Goal: Task Accomplishment & Management: Use online tool/utility

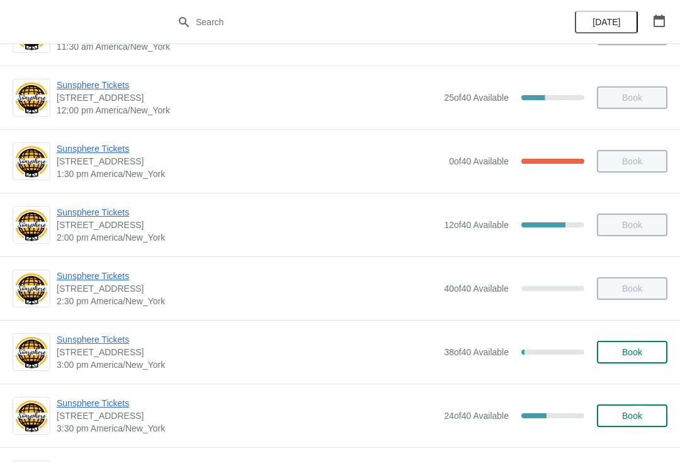
scroll to position [431, 0]
click at [106, 334] on span "Sunsphere Tickets" at bounding box center [247, 340] width 381 height 13
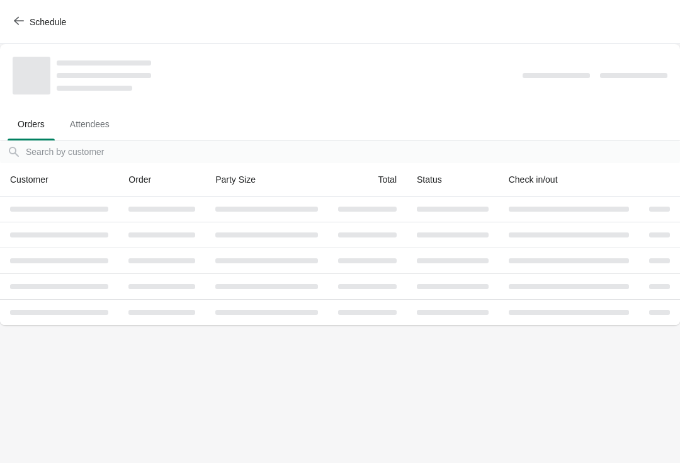
scroll to position [0, 0]
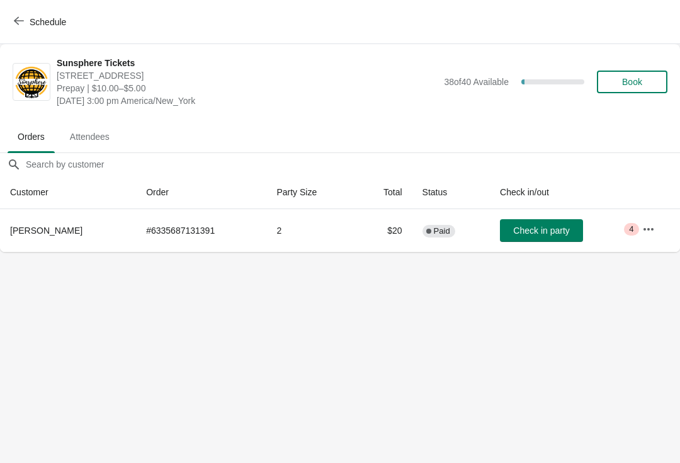
click at [545, 230] on span "Check in party" at bounding box center [541, 230] width 56 height 10
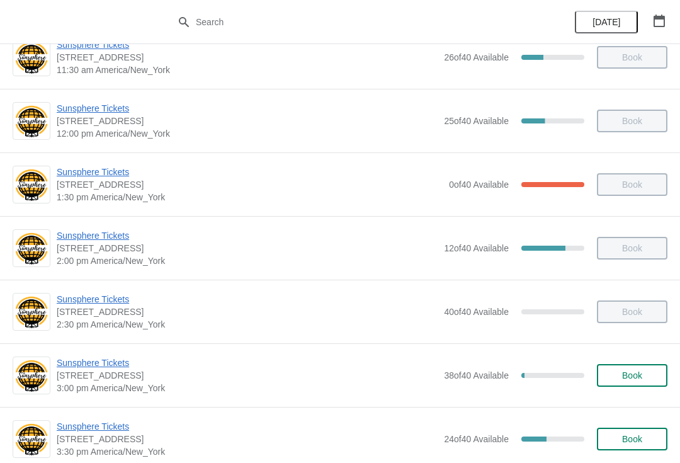
scroll to position [412, 0]
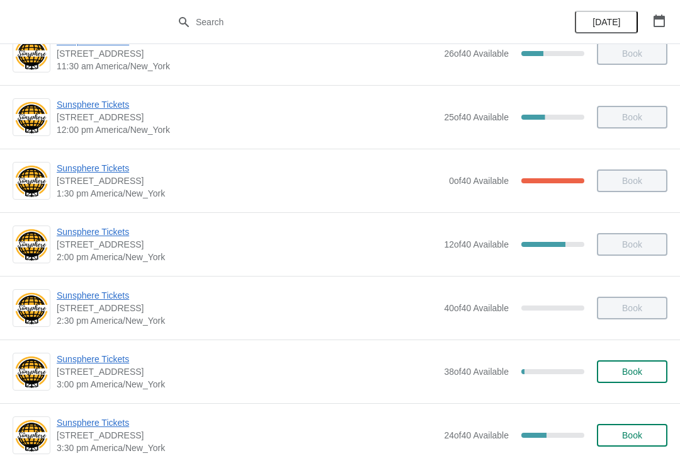
click at [111, 420] on span "Sunsphere Tickets" at bounding box center [247, 422] width 381 height 13
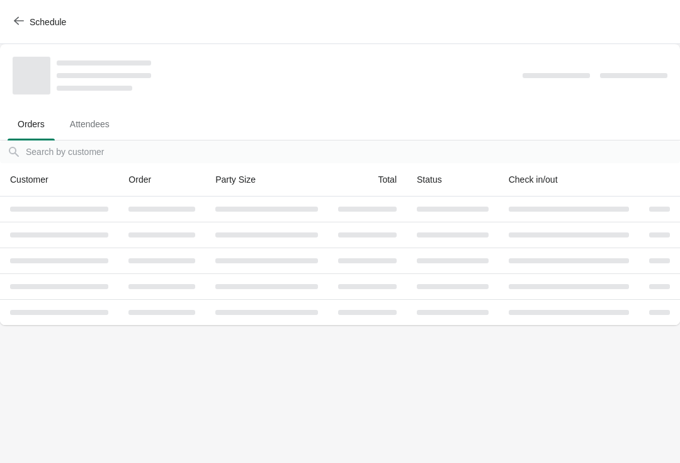
scroll to position [0, 0]
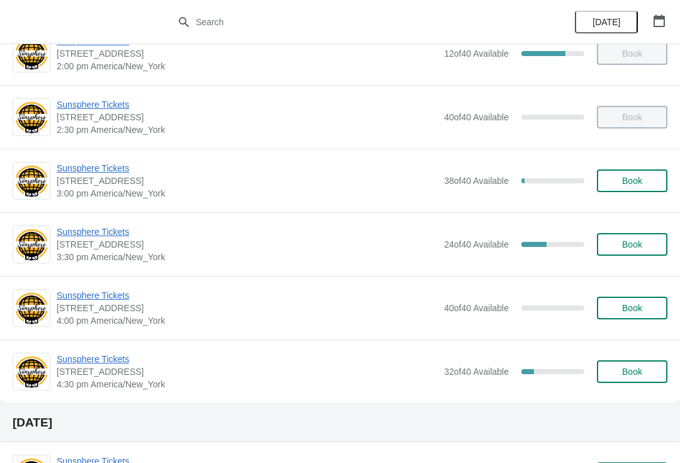
scroll to position [604, 0]
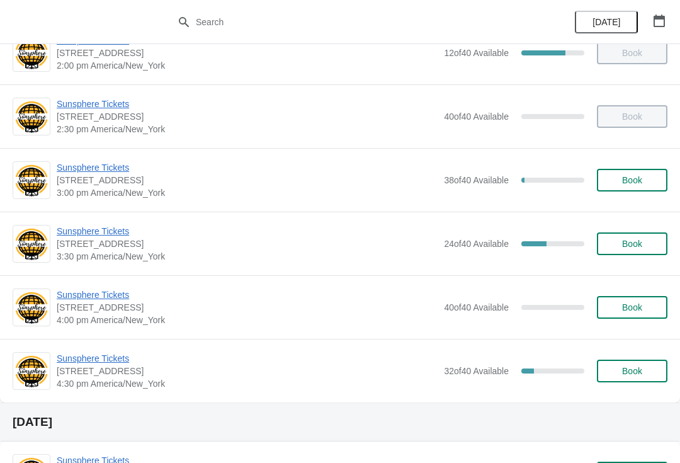
click at [115, 236] on span "Sunsphere Tickets" at bounding box center [247, 231] width 381 height 13
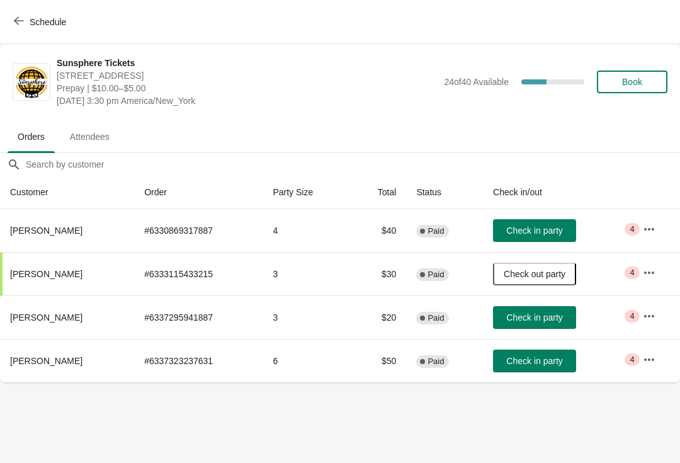
scroll to position [0, 0]
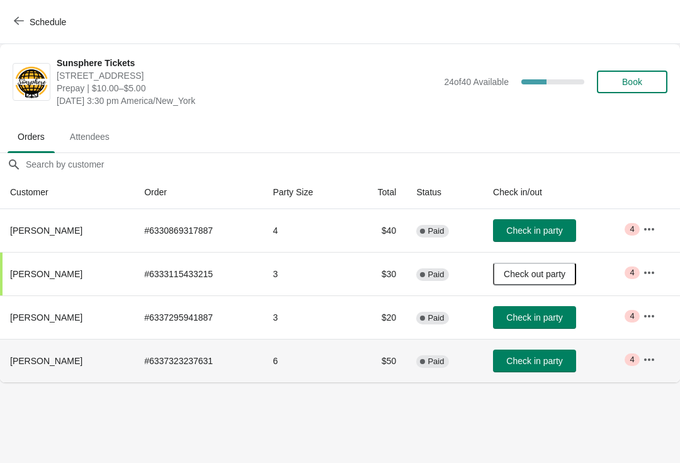
click at [562, 359] on span "Check in party" at bounding box center [534, 361] width 56 height 10
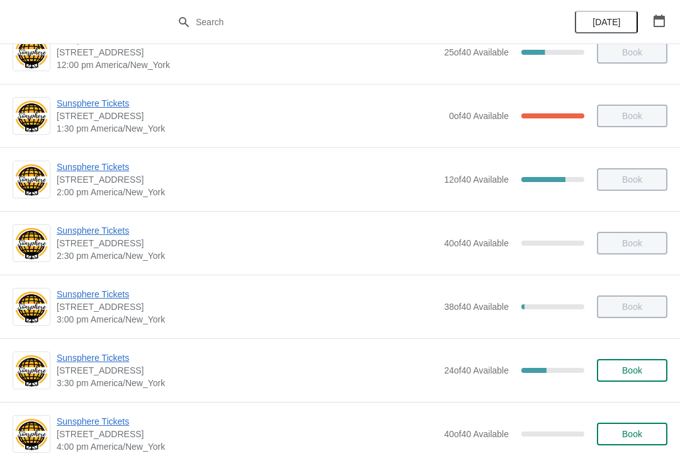
scroll to position [497, 0]
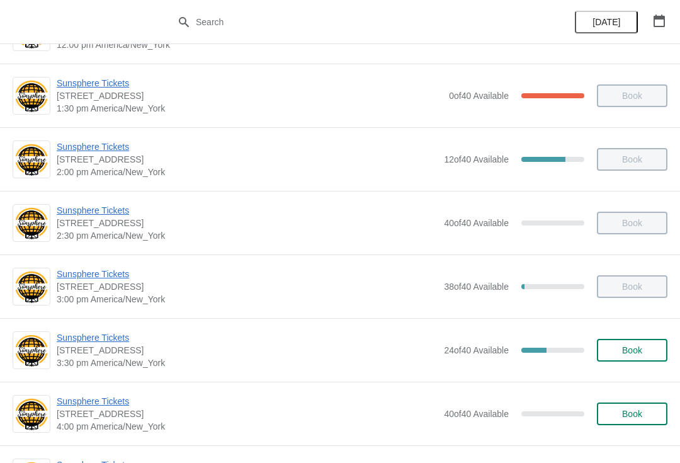
click at [106, 333] on span "Sunsphere Tickets" at bounding box center [247, 337] width 381 height 13
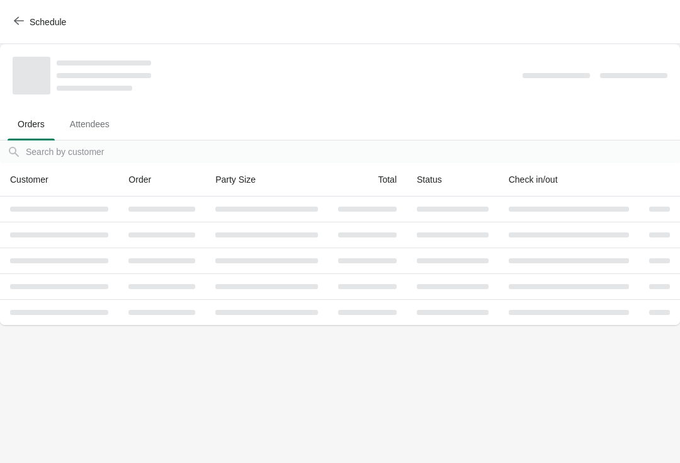
scroll to position [0, 0]
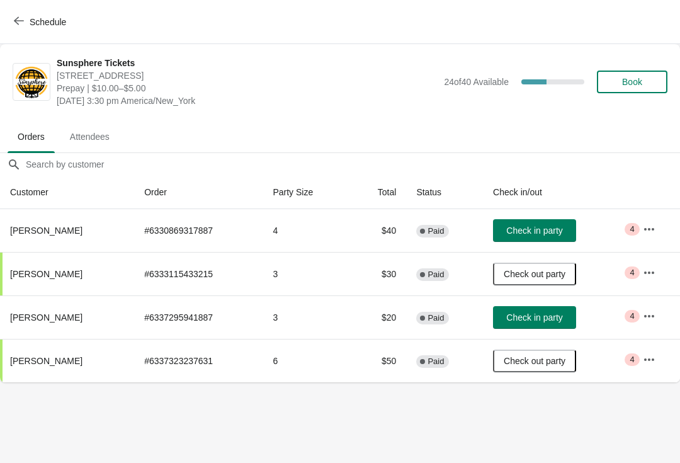
click at [562, 321] on span "Check in party" at bounding box center [534, 317] width 56 height 10
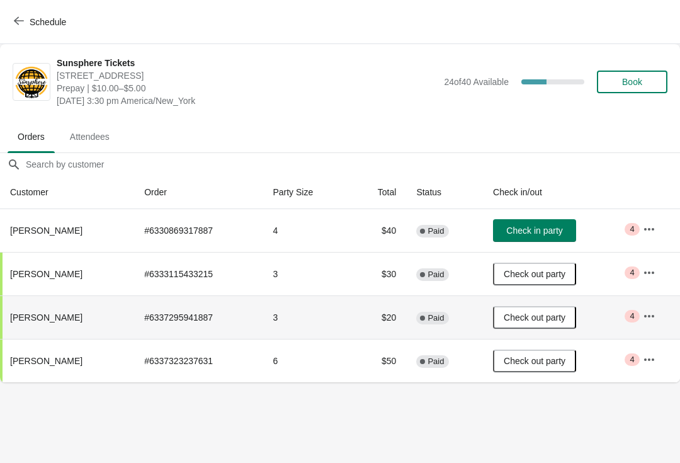
click at [556, 236] on span "Check in party" at bounding box center [534, 230] width 56 height 10
